Goal: Navigation & Orientation: Find specific page/section

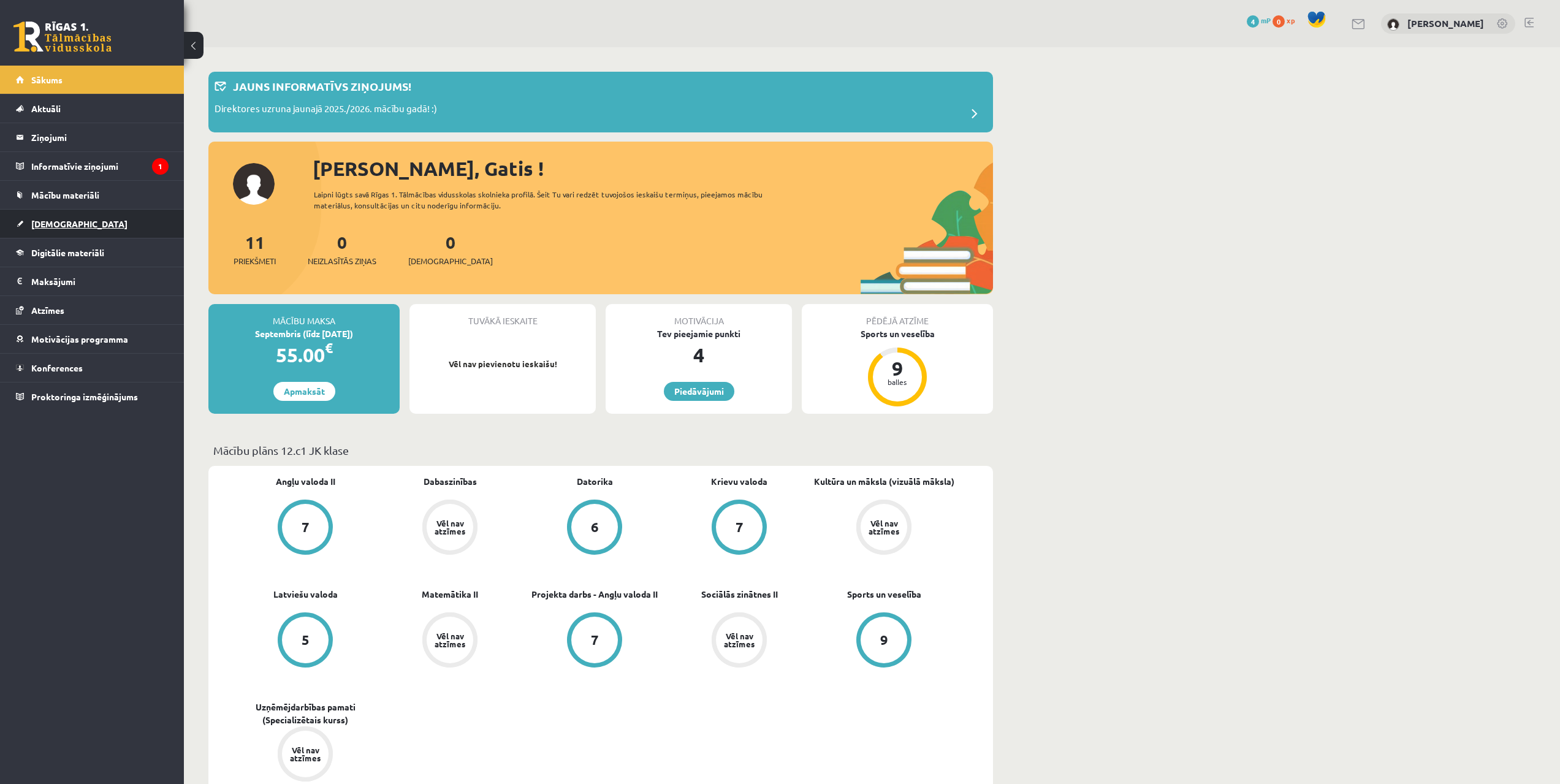
click at [52, 221] on span "[DEMOGRAPHIC_DATA]" at bounding box center [79, 223] width 96 height 11
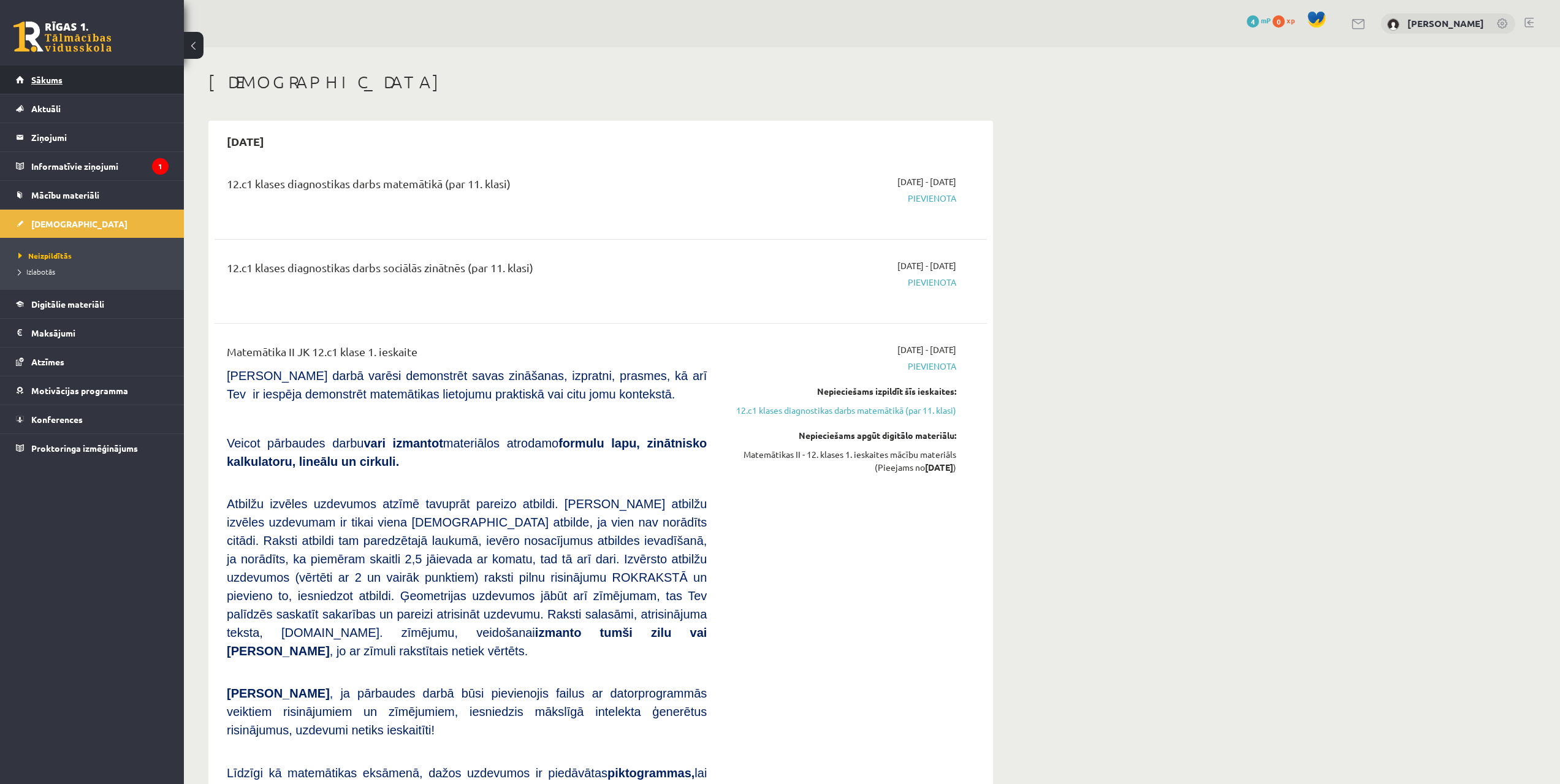
click at [49, 80] on span "Sākums" at bounding box center [46, 79] width 31 height 11
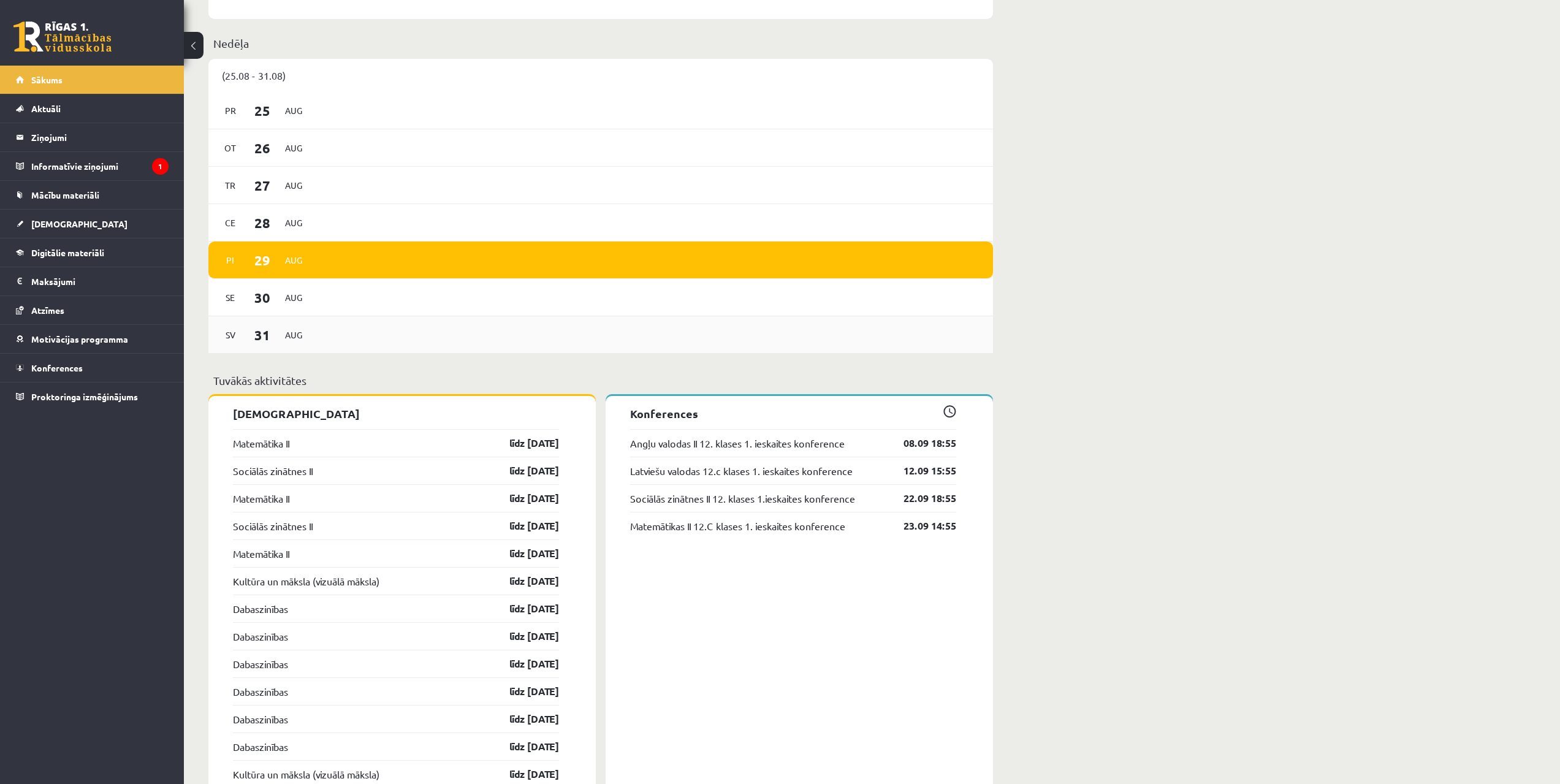
scroll to position [804, 0]
click at [63, 257] on span "Digitālie materiāli" at bounding box center [67, 252] width 73 height 11
